Goal: Use online tool/utility

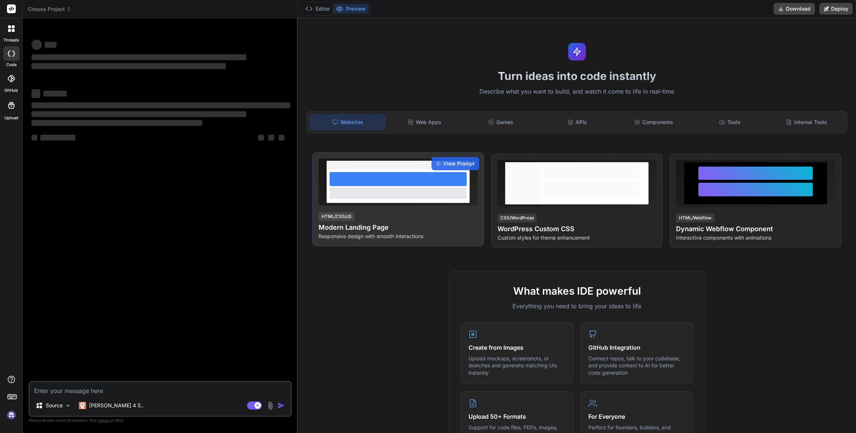
click at [425, 212] on div "HTML/CSS/JS Modern Landing Page Responsive design with smooth interactions" at bounding box center [398, 225] width 159 height 29
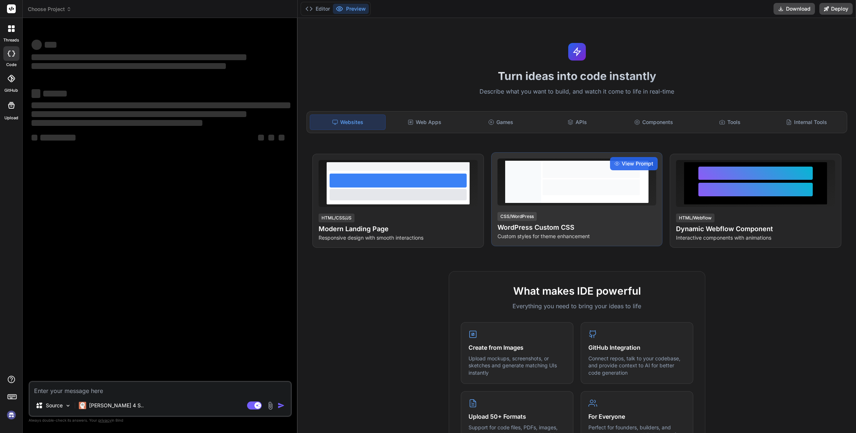
click at [538, 172] on div at bounding box center [523, 182] width 36 height 42
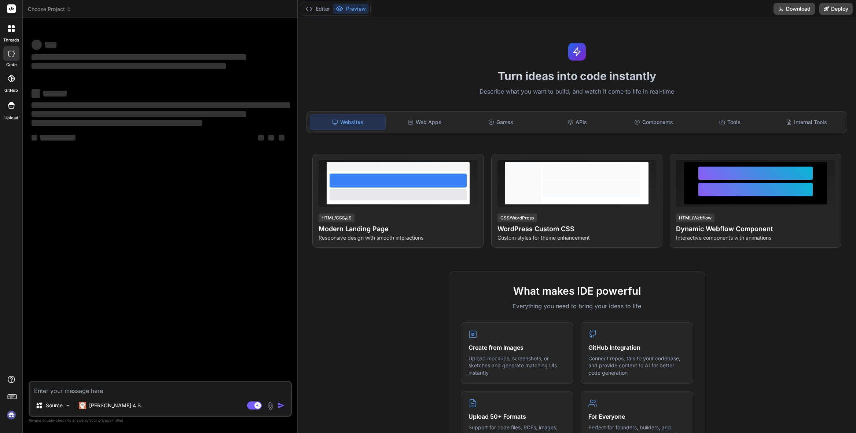
click at [426, 129] on div "Websites Web Apps Games APIs Components Tools Internal Tools" at bounding box center [577, 122] width 541 height 22
click at [431, 125] on div "Web Apps" at bounding box center [424, 121] width 75 height 15
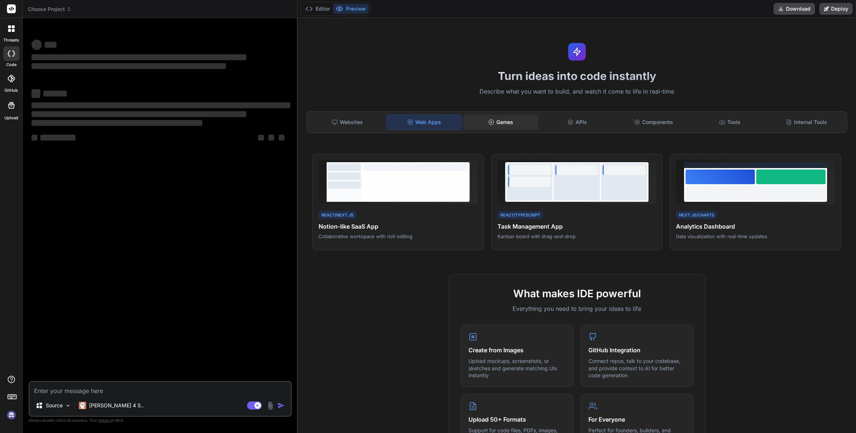
click at [503, 127] on div "Games" at bounding box center [500, 121] width 75 height 15
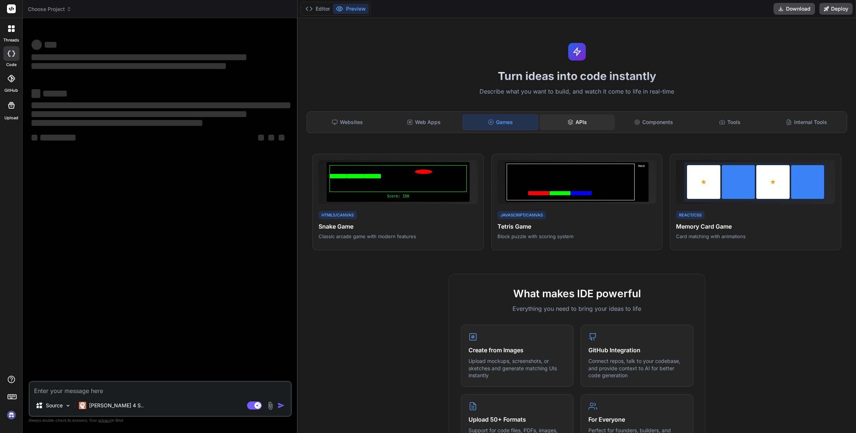
click at [553, 121] on div "APIs" at bounding box center [577, 121] width 75 height 15
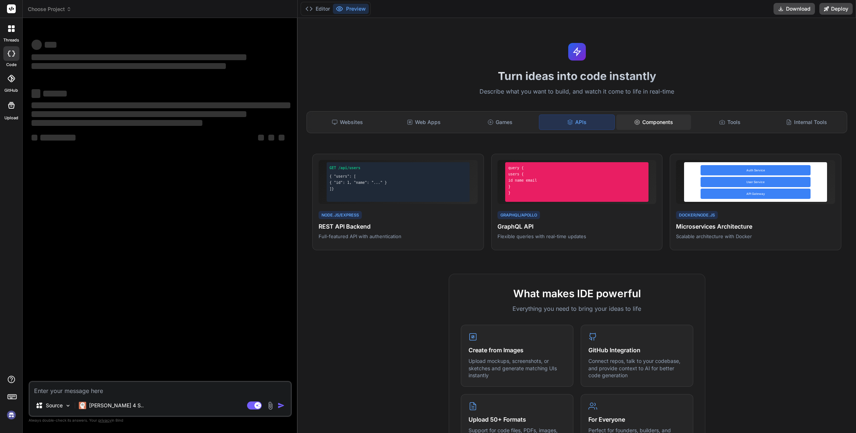
click at [629, 122] on div "Components" at bounding box center [653, 121] width 75 height 15
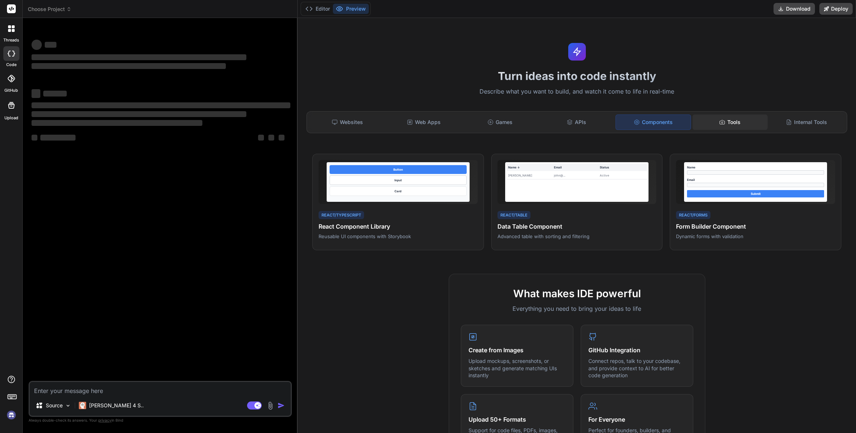
click at [697, 118] on div "Tools" at bounding box center [730, 121] width 75 height 15
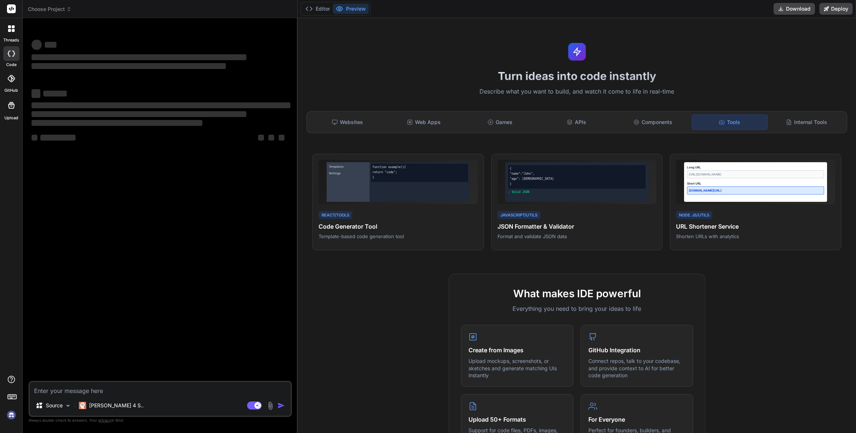
click at [122, 131] on div "‌ ‌ ‌ ‌ ‌ ‌ ‌ ‌ ‌ ‌" at bounding box center [161, 118] width 259 height 66
click at [110, 404] on p "[PERSON_NAME] 4 S.." at bounding box center [116, 405] width 55 height 7
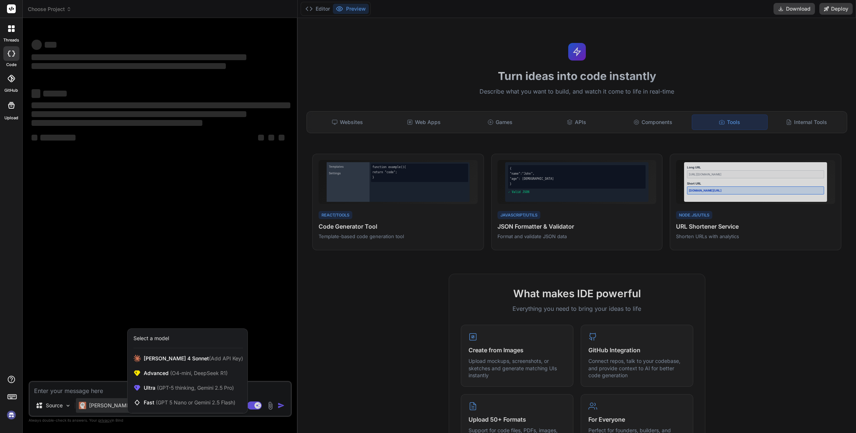
click at [110, 404] on div at bounding box center [428, 216] width 856 height 433
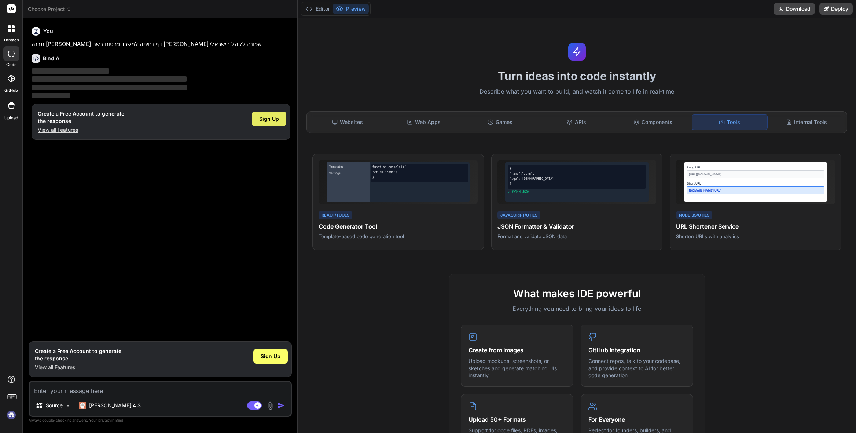
click at [264, 120] on span "Sign Up" at bounding box center [269, 118] width 20 height 7
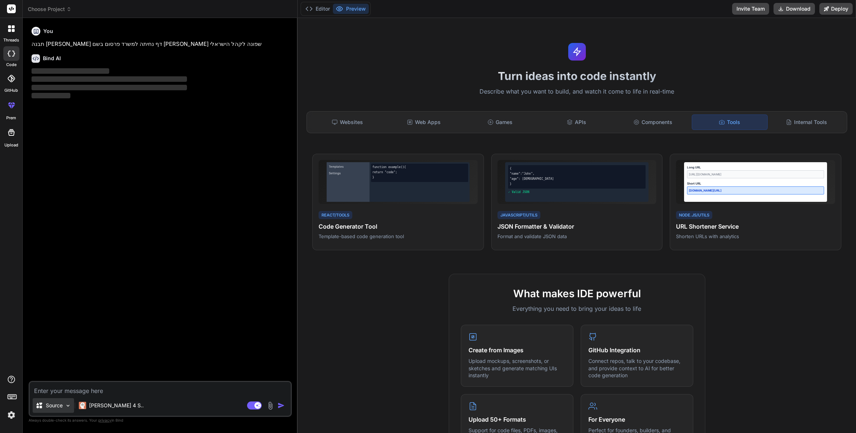
click at [73, 409] on div "Source" at bounding box center [53, 405] width 41 height 15
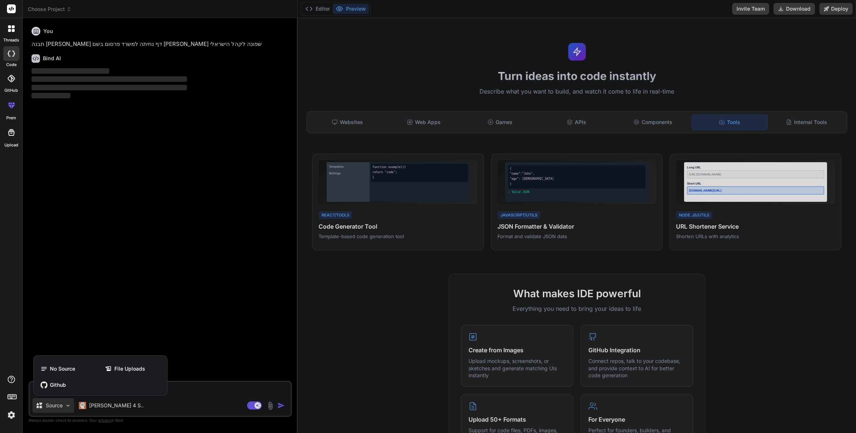
click at [70, 408] on div at bounding box center [428, 216] width 856 height 433
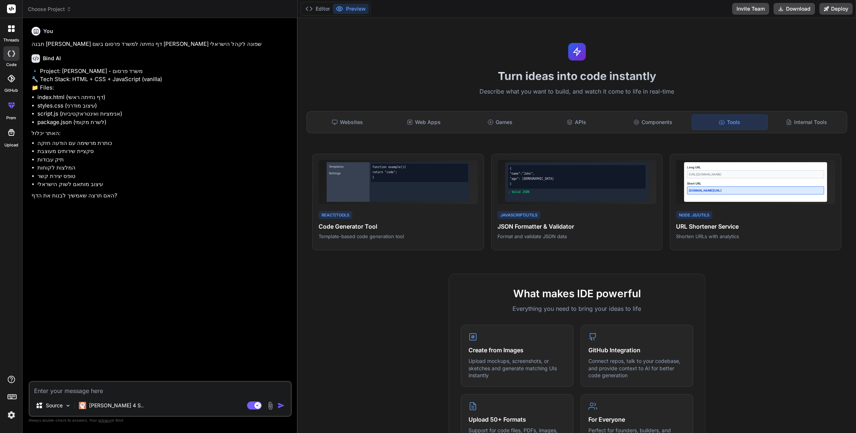
type textarea "x"
click at [74, 392] on textarea at bounding box center [160, 388] width 261 height 13
type textarea "כ"
type textarea "x"
type textarea "כן"
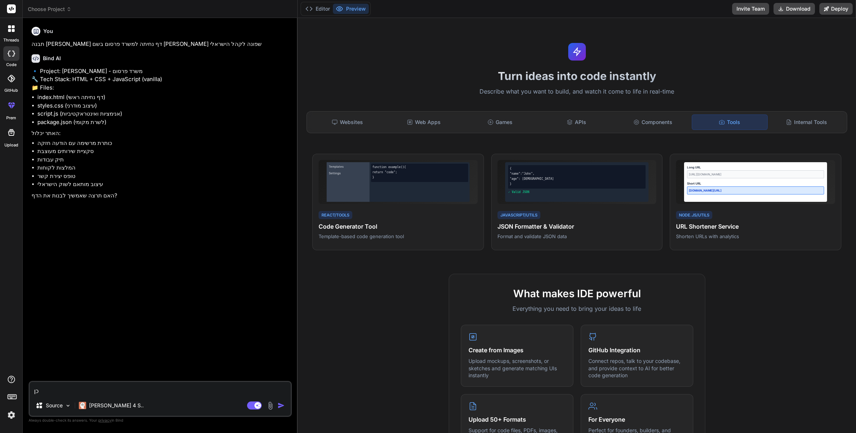
type textarea "x"
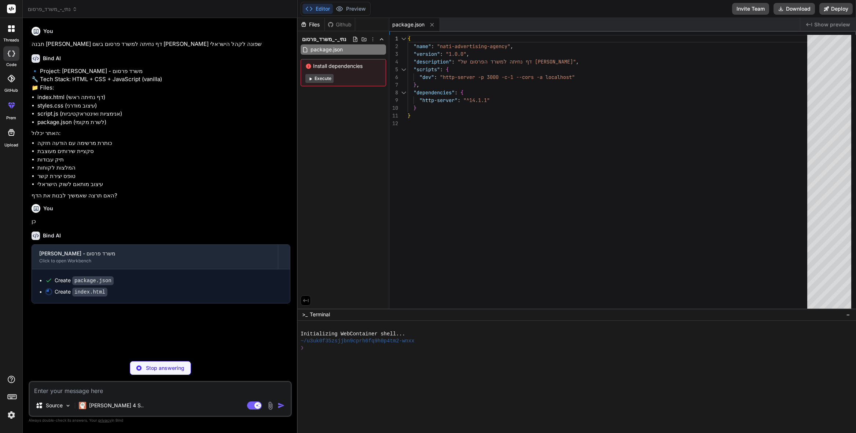
click at [327, 78] on button "Execute" at bounding box center [319, 78] width 28 height 9
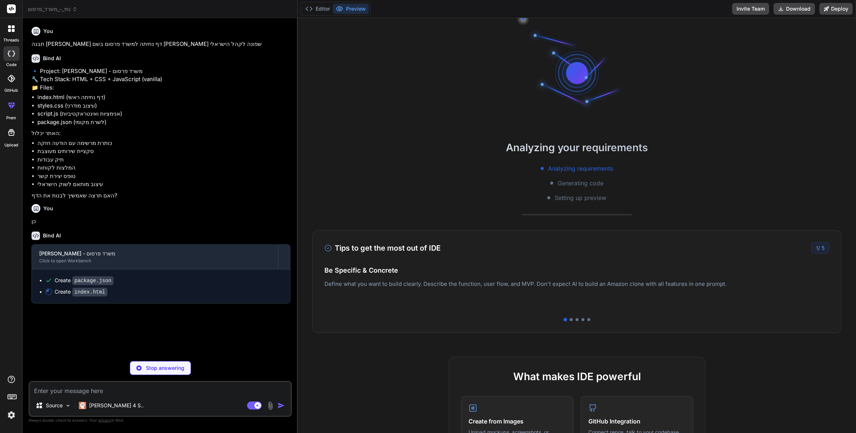
scroll to position [28, 0]
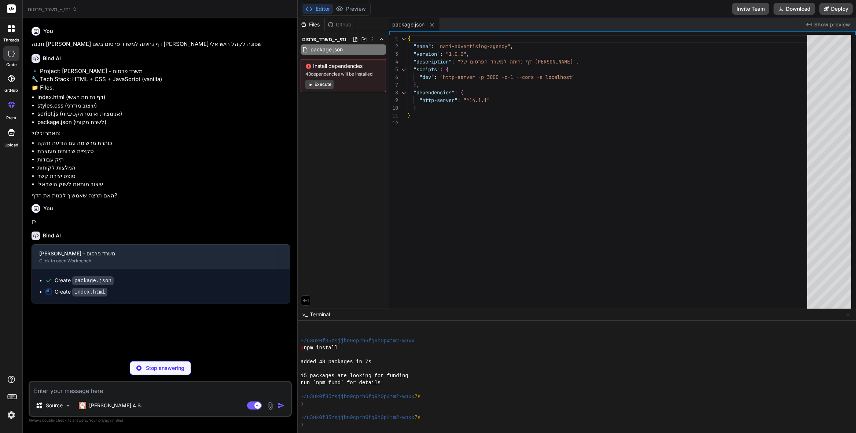
click at [318, 85] on button "Execute" at bounding box center [319, 84] width 28 height 9
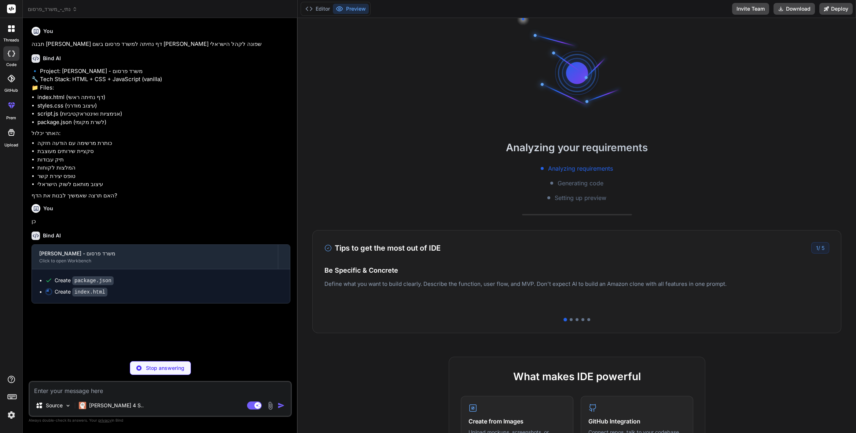
scroll to position [132, 0]
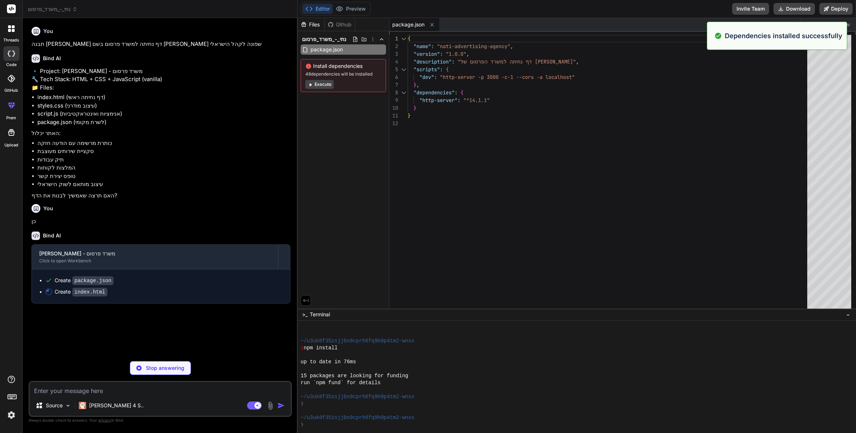
click at [320, 87] on button "Execute" at bounding box center [319, 84] width 28 height 9
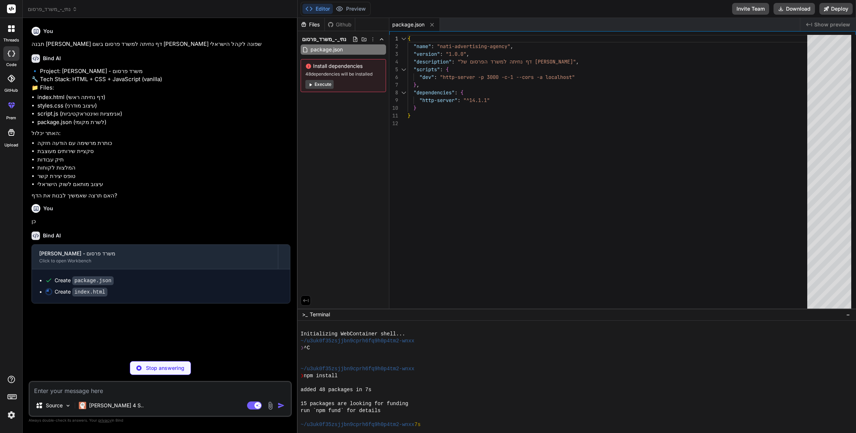
scroll to position [155, 0]
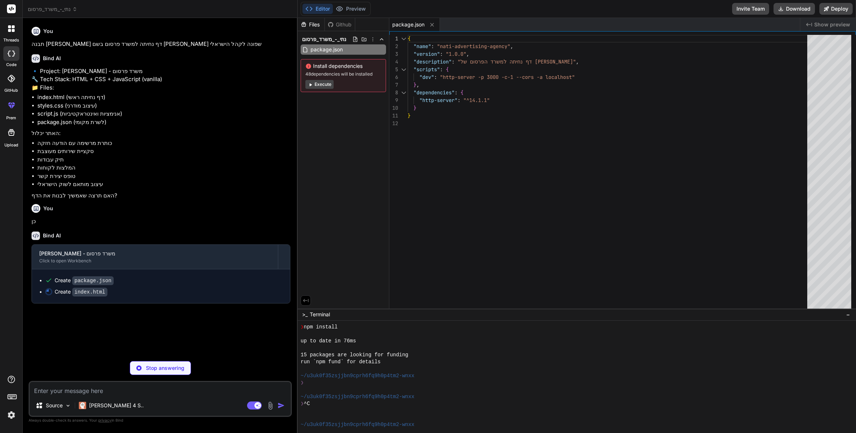
click at [347, 80] on span "Execute" at bounding box center [343, 84] width 76 height 9
click at [325, 84] on button "Execute" at bounding box center [319, 84] width 28 height 9
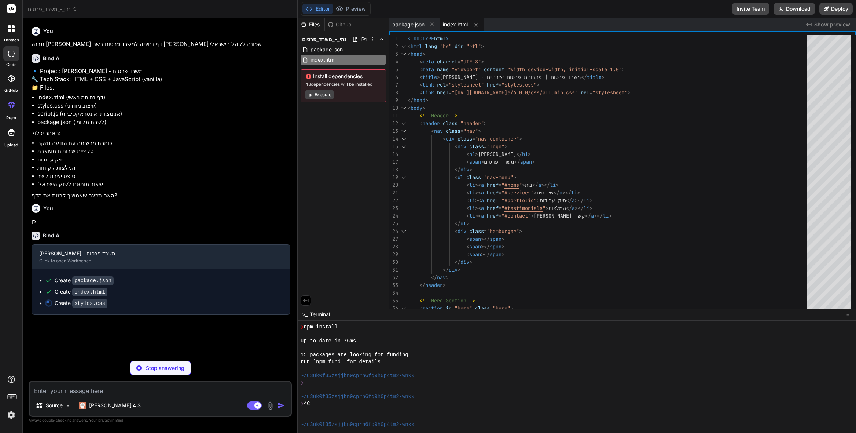
click at [319, 97] on button "Execute" at bounding box center [319, 94] width 28 height 9
type textarea "x"
click at [322, 51] on span "package.json" at bounding box center [327, 49] width 34 height 9
type textarea "}"
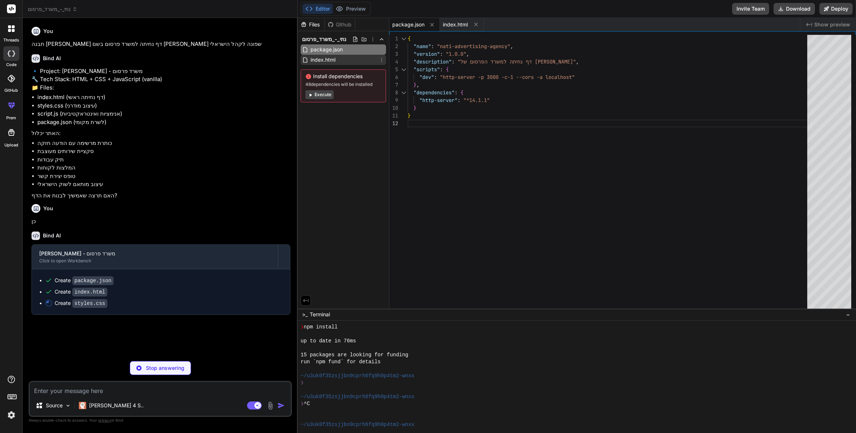
type textarea "x"
click at [322, 56] on span "index.html" at bounding box center [323, 59] width 26 height 9
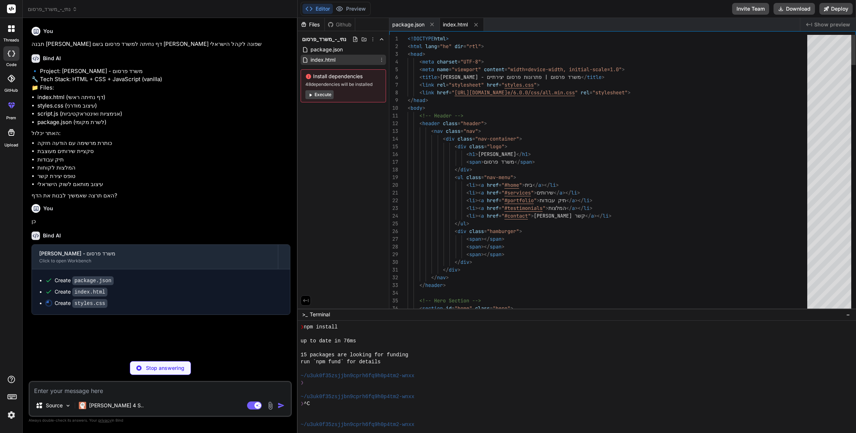
scroll to position [0, 0]
type textarea "x"
type textarea "}"
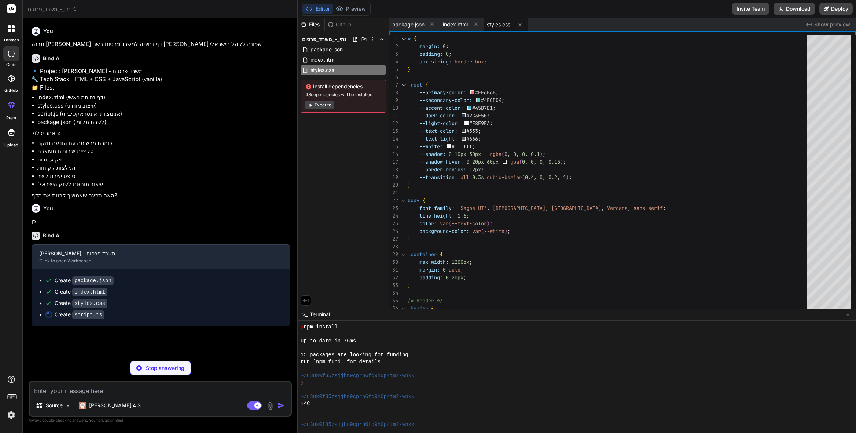
type textarea "x"
type textarea "const style = document.createElement('style'); style.textContent = mobileMenuSt…"
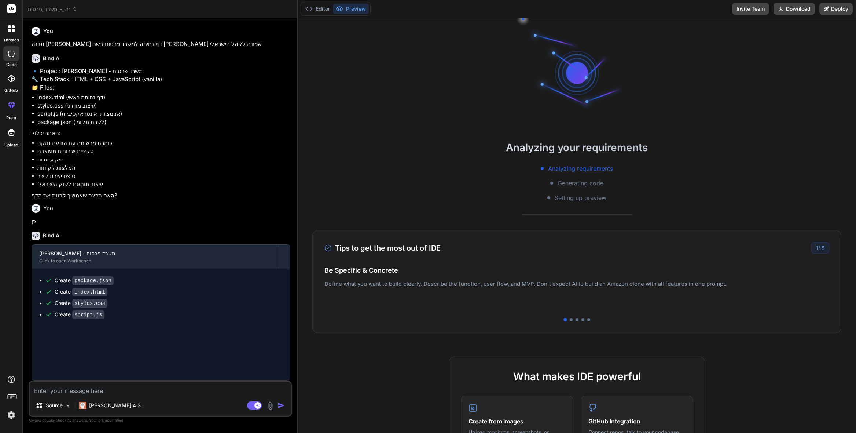
type textarea "x"
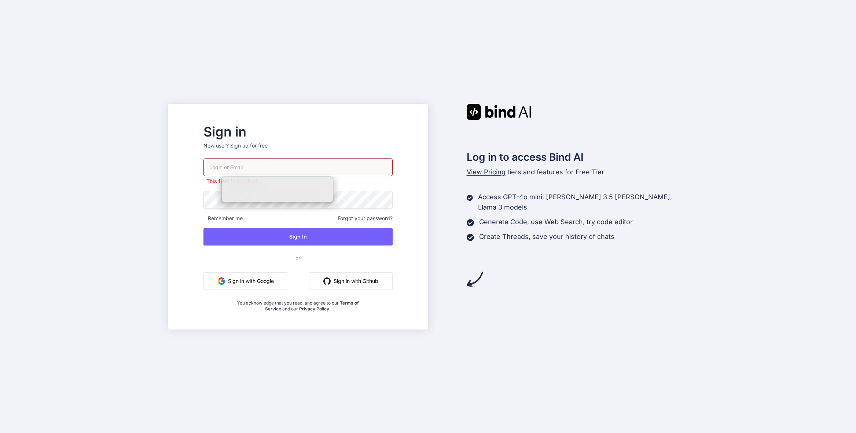
click at [288, 279] on button "Sign in with Google" at bounding box center [246, 281] width 85 height 18
